Goal: Find specific page/section: Find specific page/section

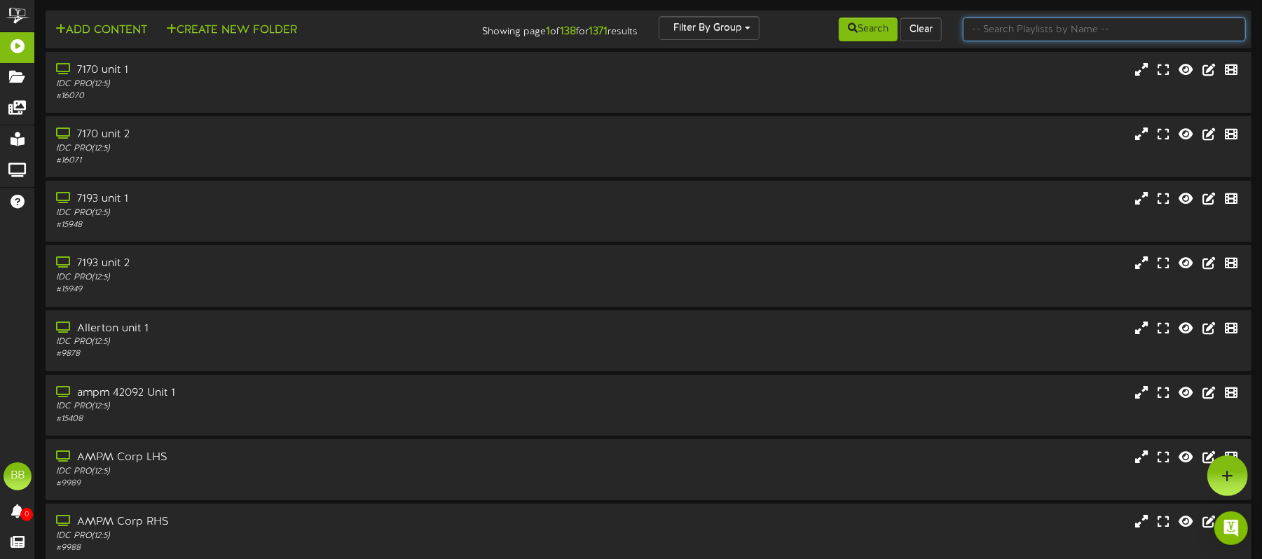
click at [1052, 27] on input "text" at bounding box center [1103, 30] width 283 height 24
paste input "66463"
type input "66463"
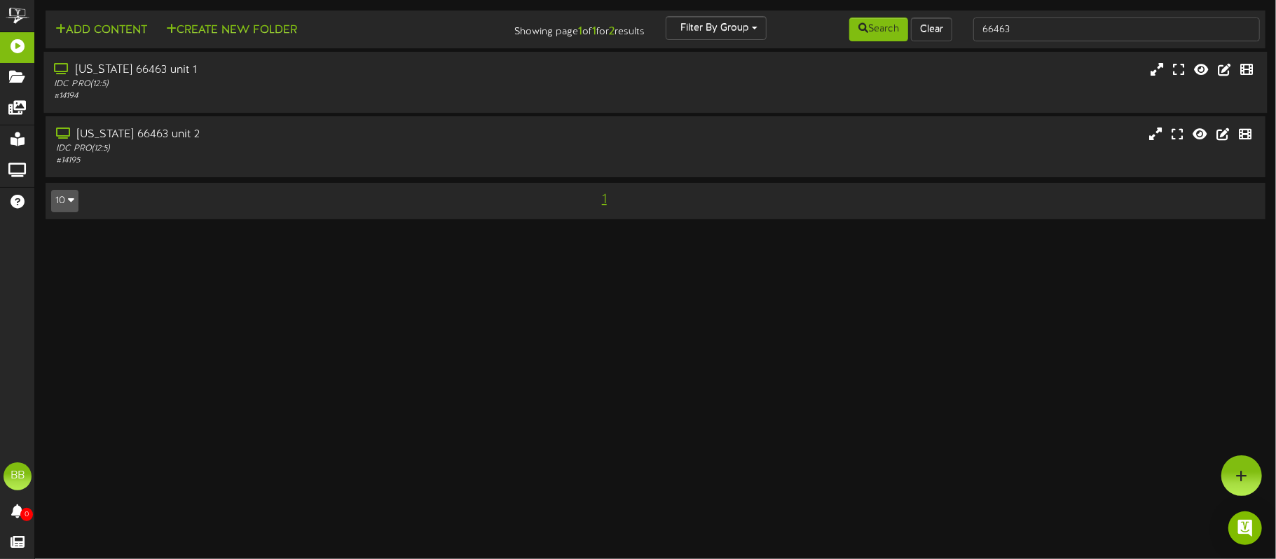
click at [382, 83] on div "IDC PRO ( 12:5 )" at bounding box center [298, 84] width 488 height 12
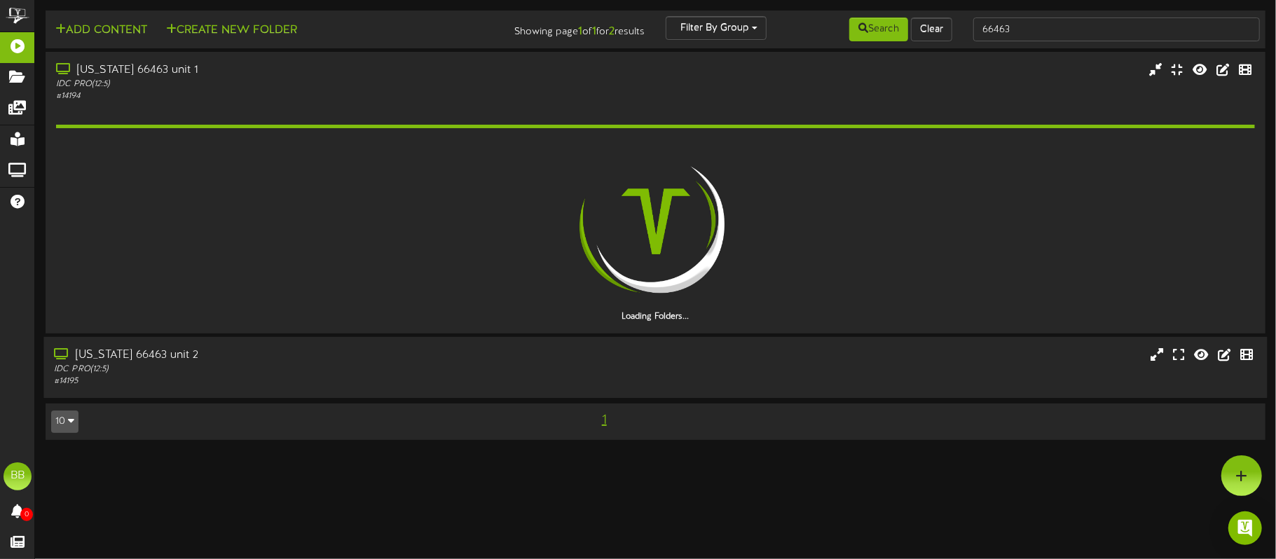
click at [418, 359] on div "[US_STATE] 66463 unit 2" at bounding box center [298, 355] width 488 height 16
